Goal: Navigation & Orientation: Go to known website

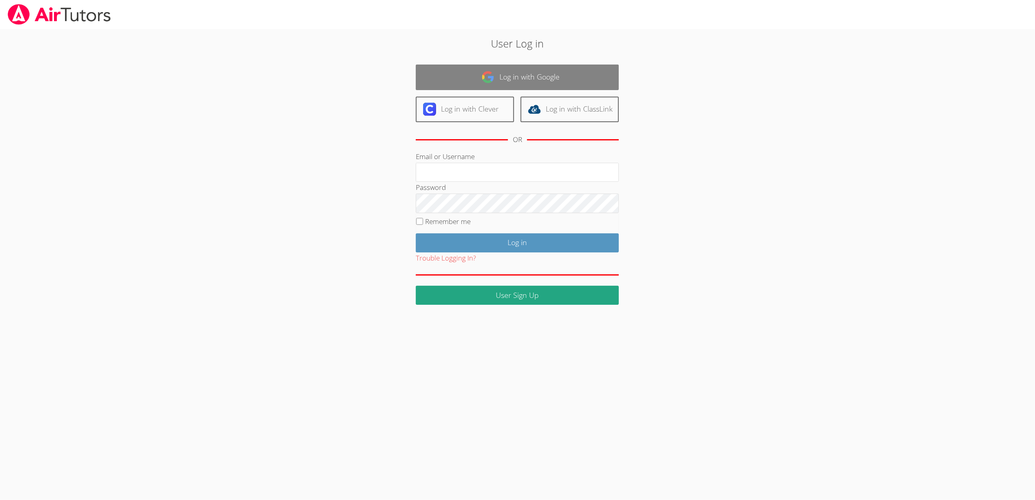
type input "[EMAIL_ADDRESS][DOMAIN_NAME]"
click at [550, 68] on link "Log in with Google" at bounding box center [517, 78] width 203 height 26
